Goal: Task Accomplishment & Management: Complete application form

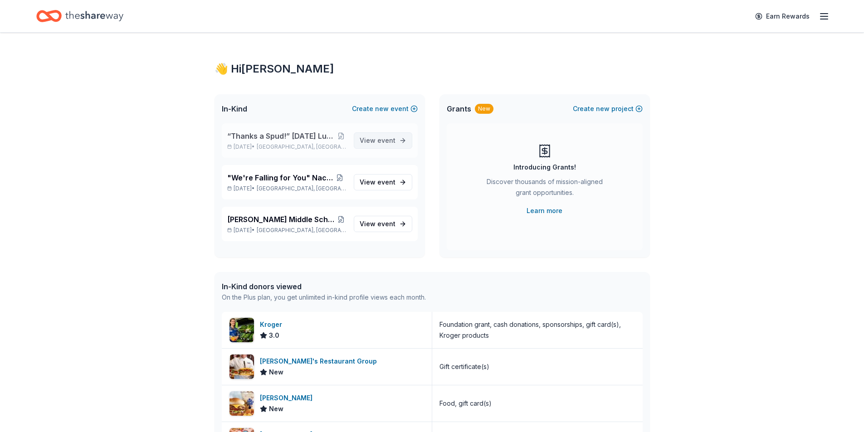
click at [382, 135] on link "View event" at bounding box center [383, 140] width 59 height 16
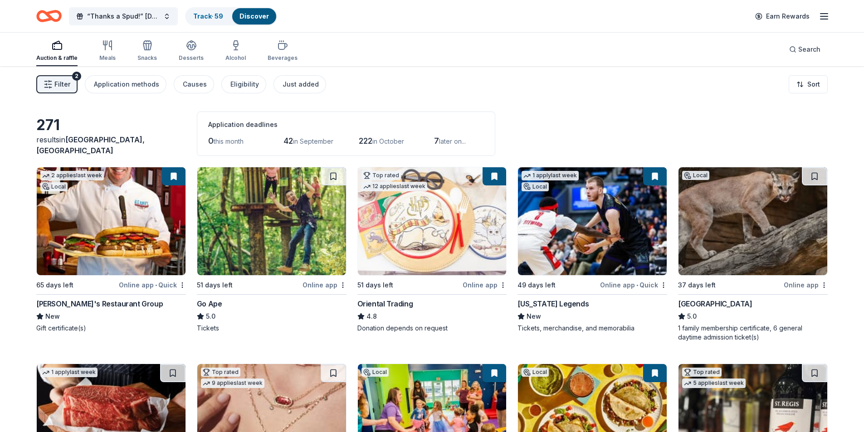
click at [57, 84] on span "Filter" at bounding box center [62, 84] width 16 height 11
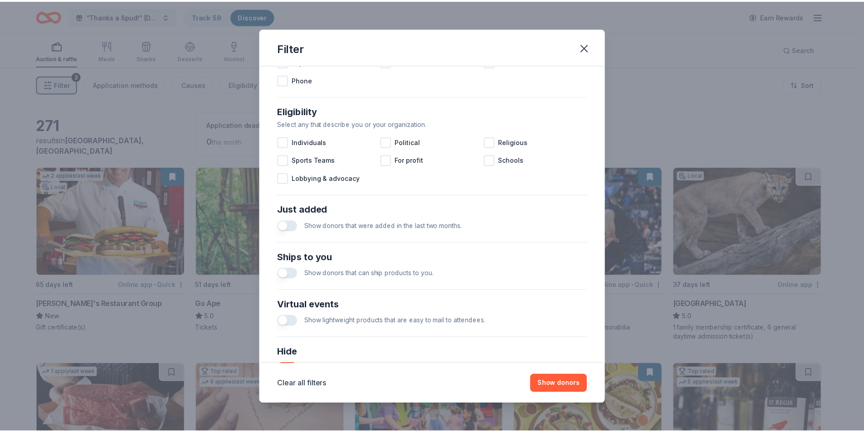
scroll to position [298, 0]
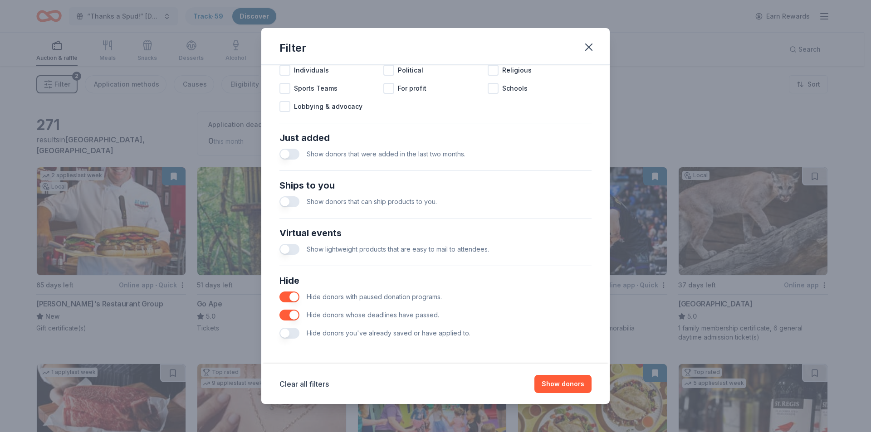
click at [287, 333] on button "button" at bounding box center [289, 333] width 20 height 11
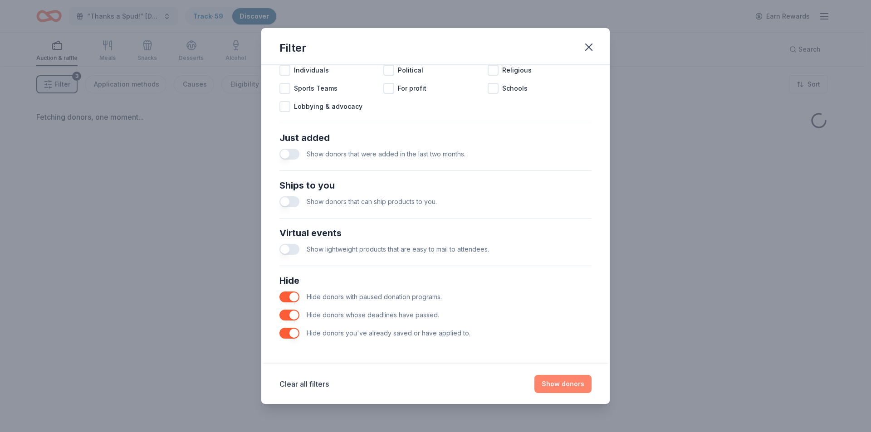
click at [576, 382] on button "Show donors" at bounding box center [562, 384] width 57 height 18
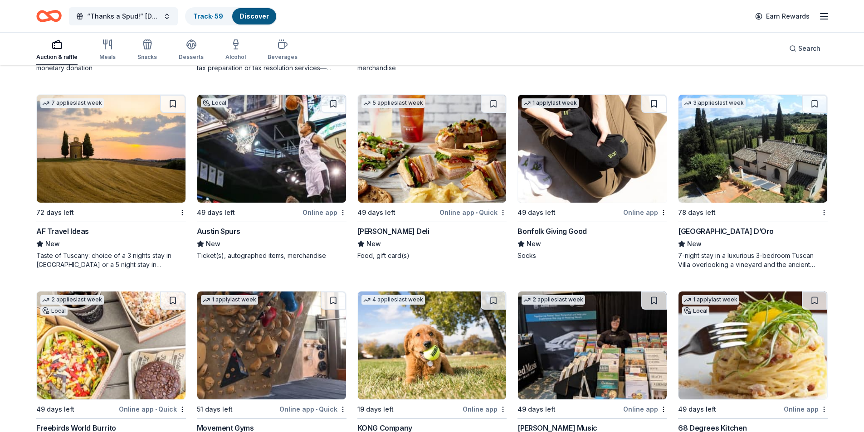
scroll to position [1429, 0]
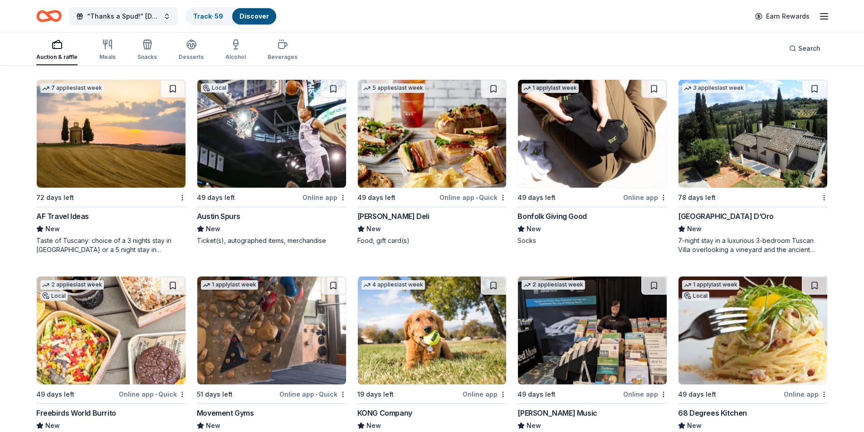
click at [602, 122] on img at bounding box center [592, 134] width 149 height 108
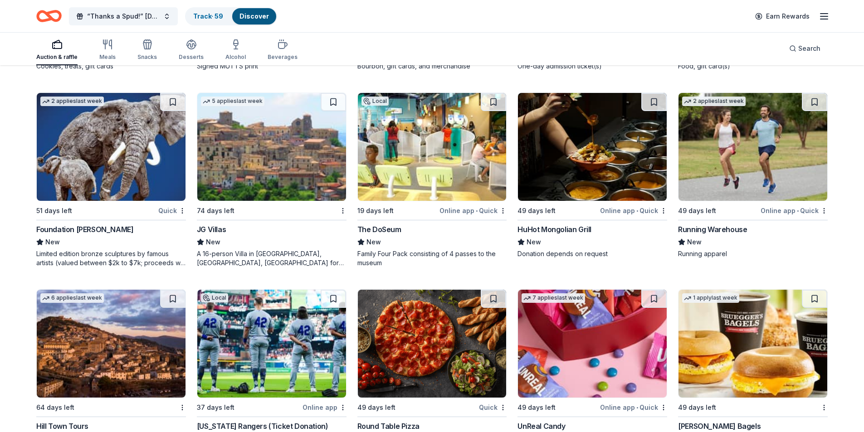
scroll to position [2093, 0]
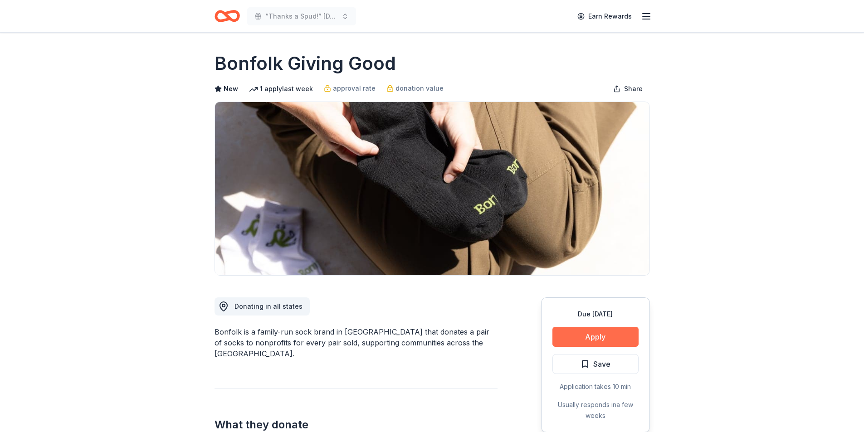
click at [579, 340] on button "Apply" at bounding box center [595, 337] width 86 height 20
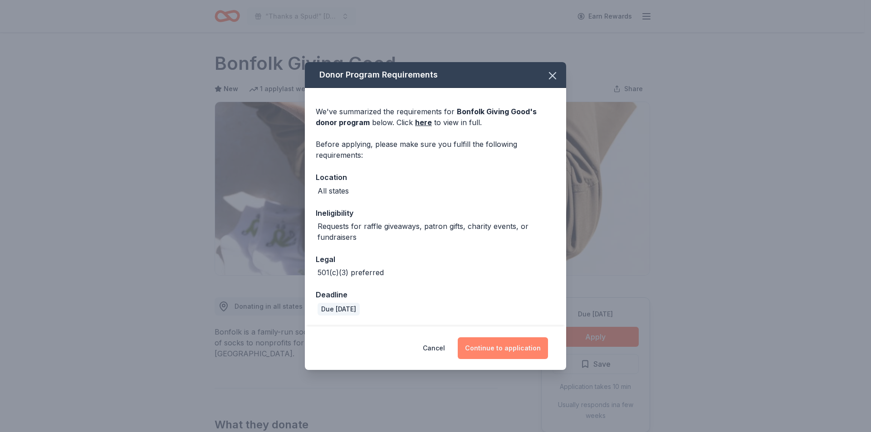
click at [490, 350] on button "Continue to application" at bounding box center [503, 348] width 90 height 22
